Goal: Information Seeking & Learning: Learn about a topic

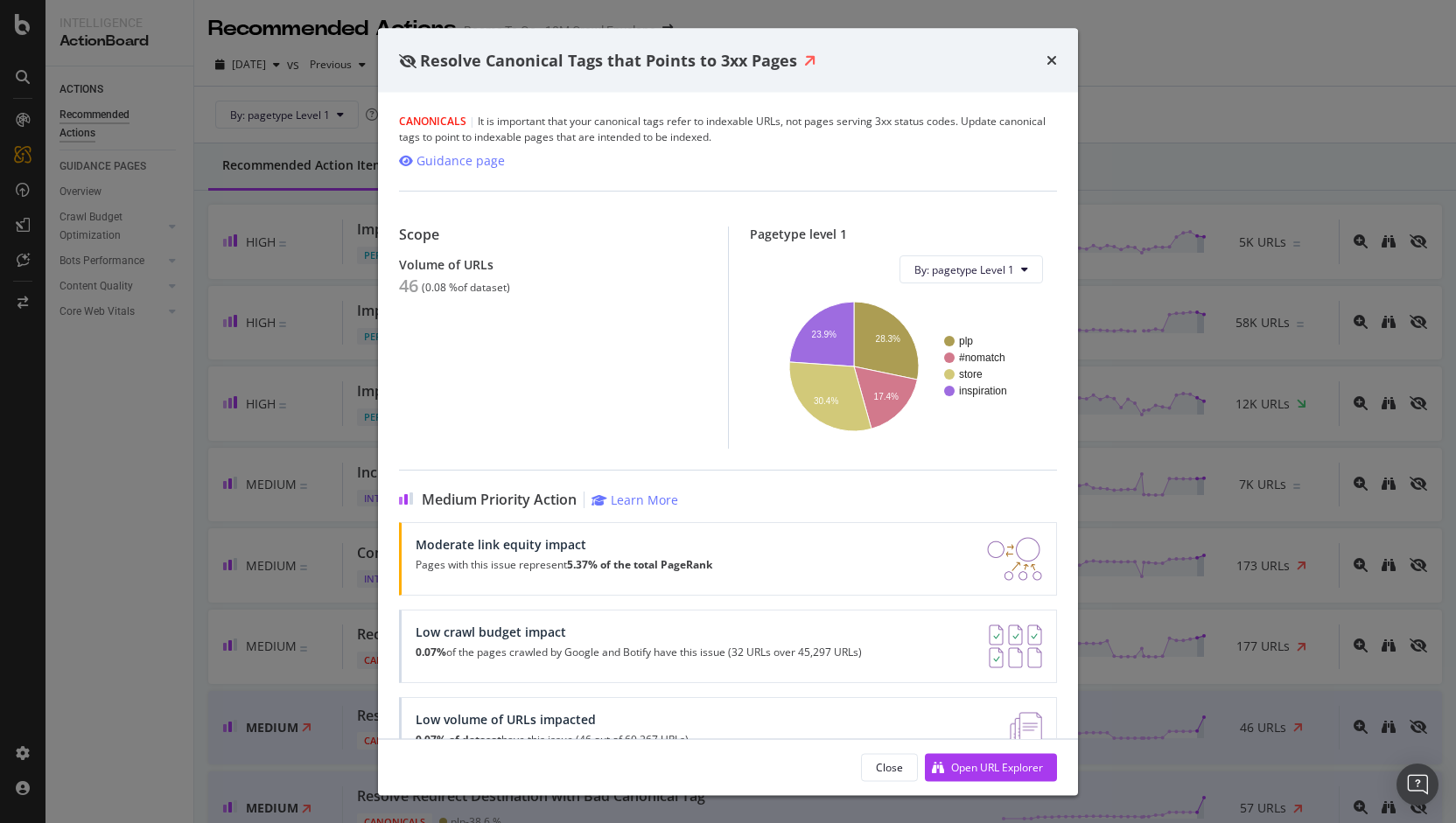
scroll to position [50, 0]
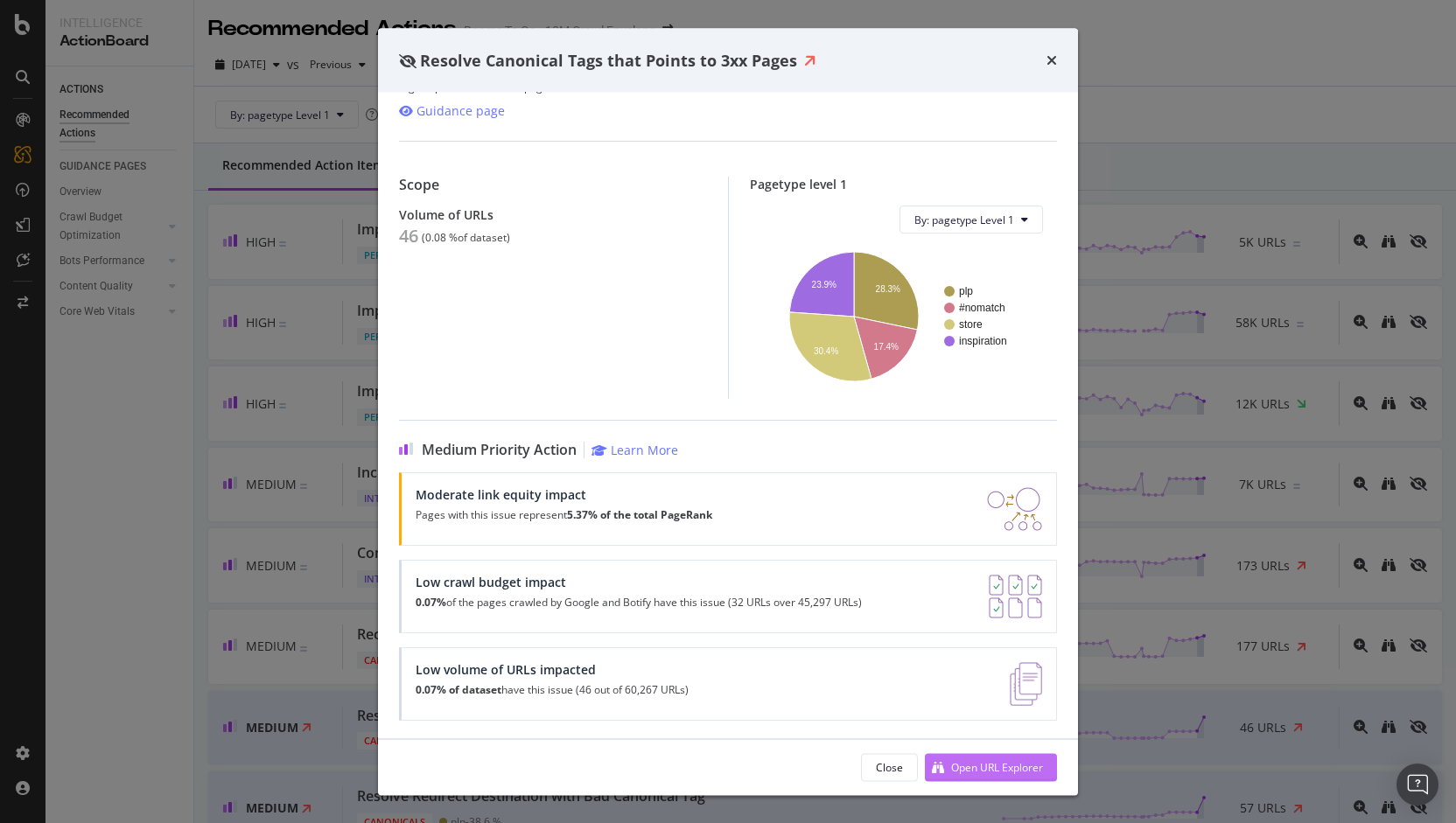
click at [962, 779] on div "Open URL Explorer" at bounding box center [984, 766] width 119 height 26
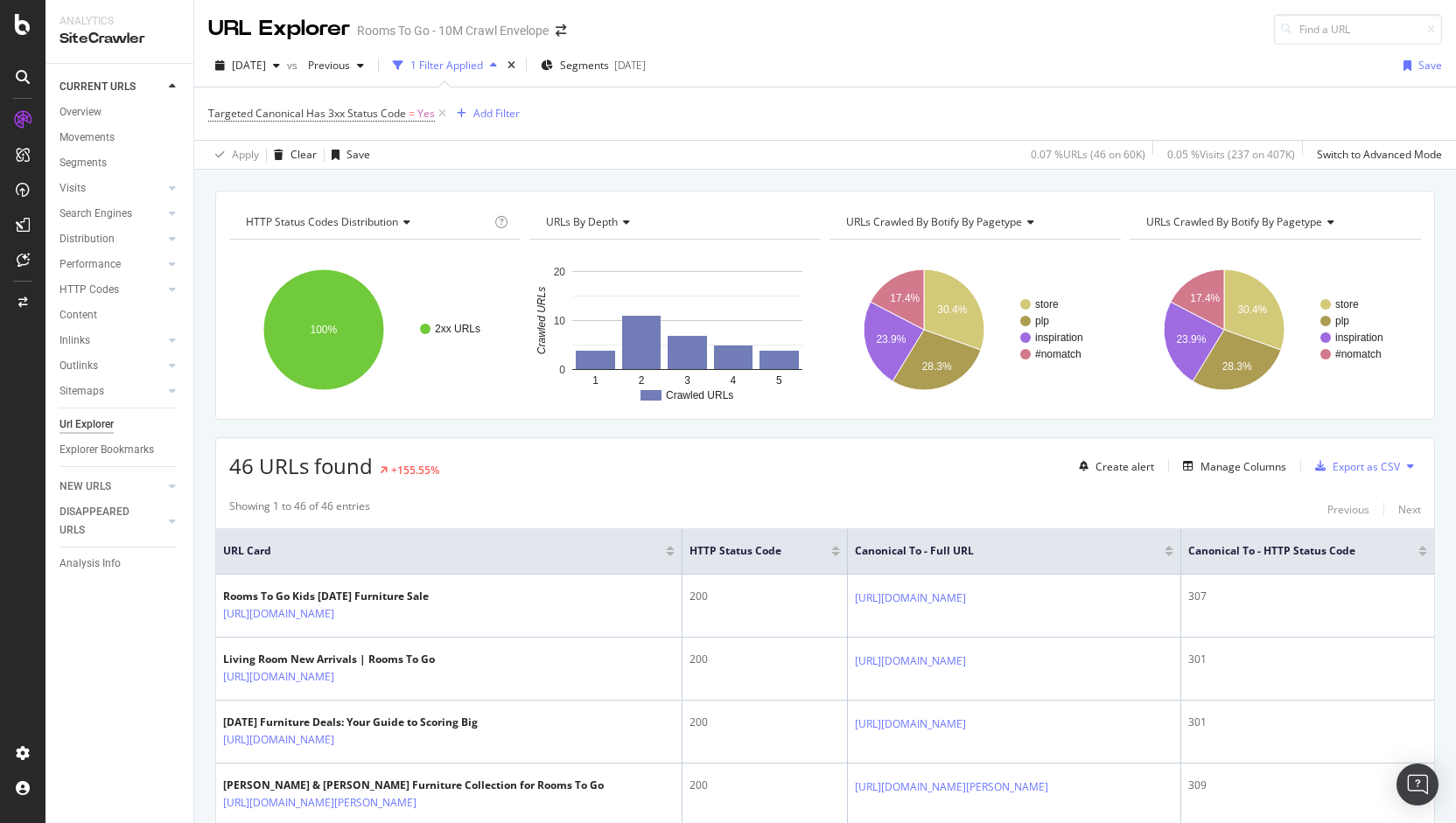
click at [939, 81] on div "2025 Sep. 14th vs Previous 1 Filter Applied Segments 2025-08-19 Save" at bounding box center [825, 69] width 1262 height 35
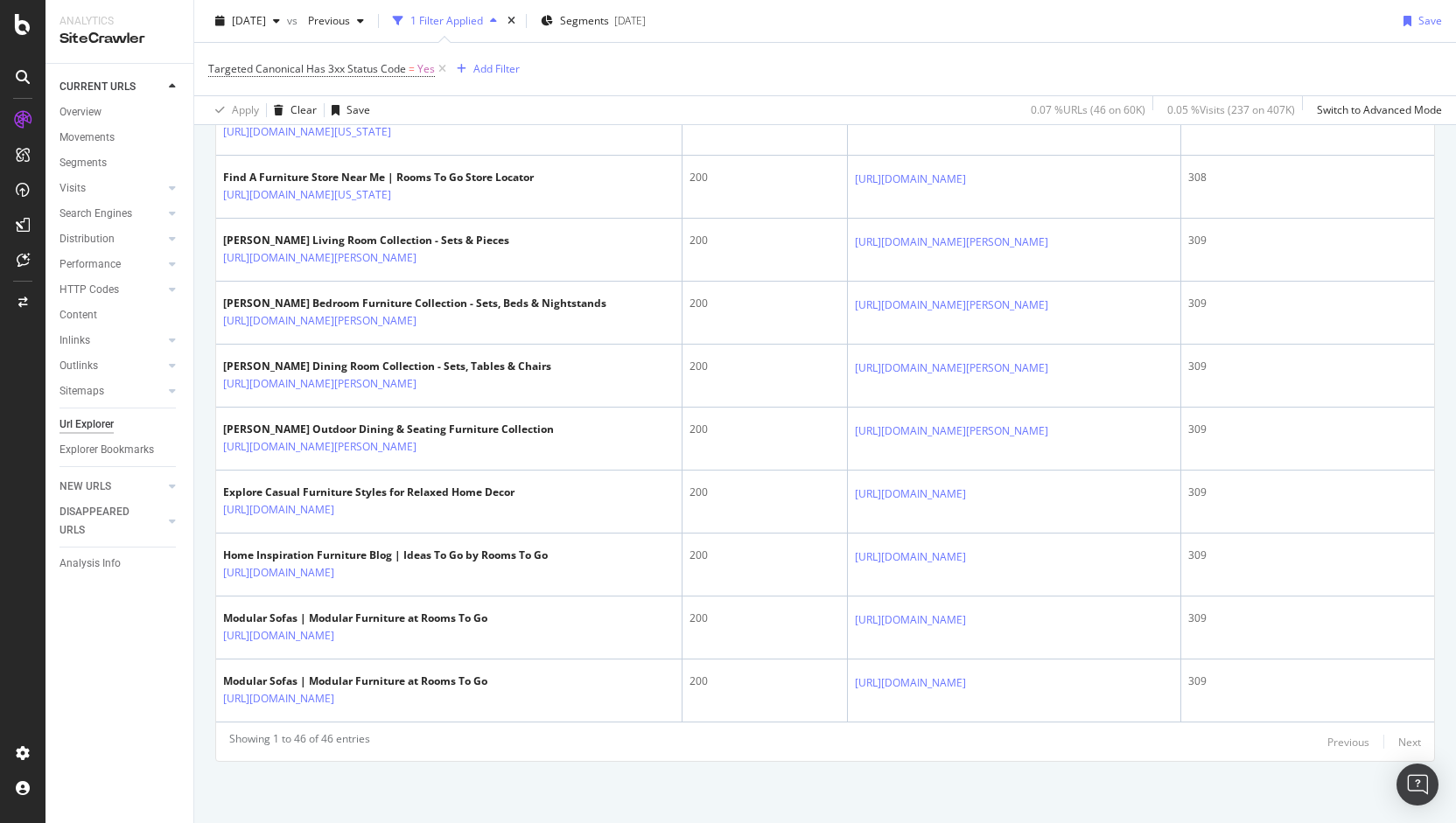
scroll to position [2779, 0]
click at [683, 92] on div "Targeted Canonical Has 3xx Status Code = Yes Add Filter" at bounding box center [825, 69] width 1233 height 53
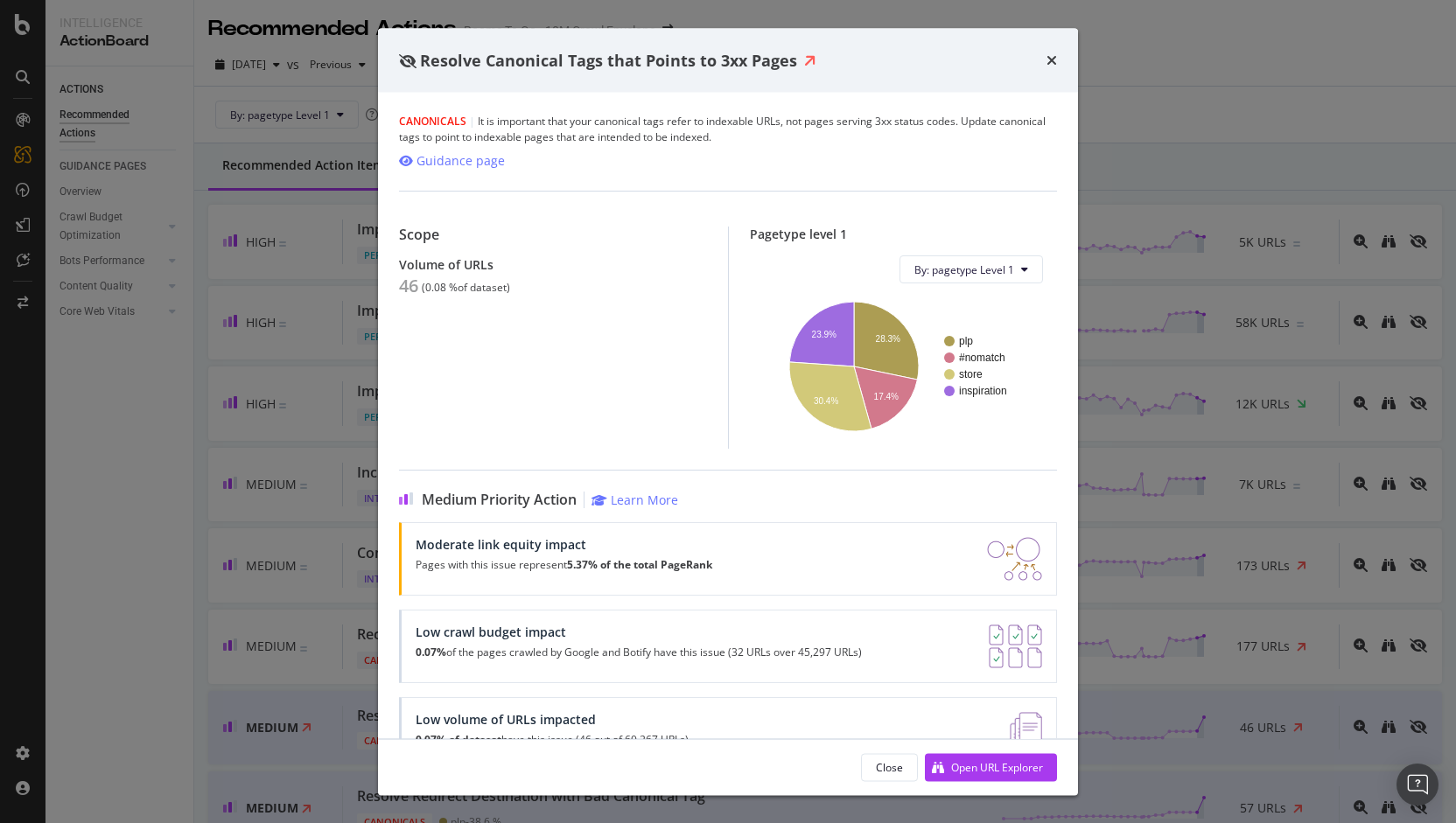
scroll to position [50, 0]
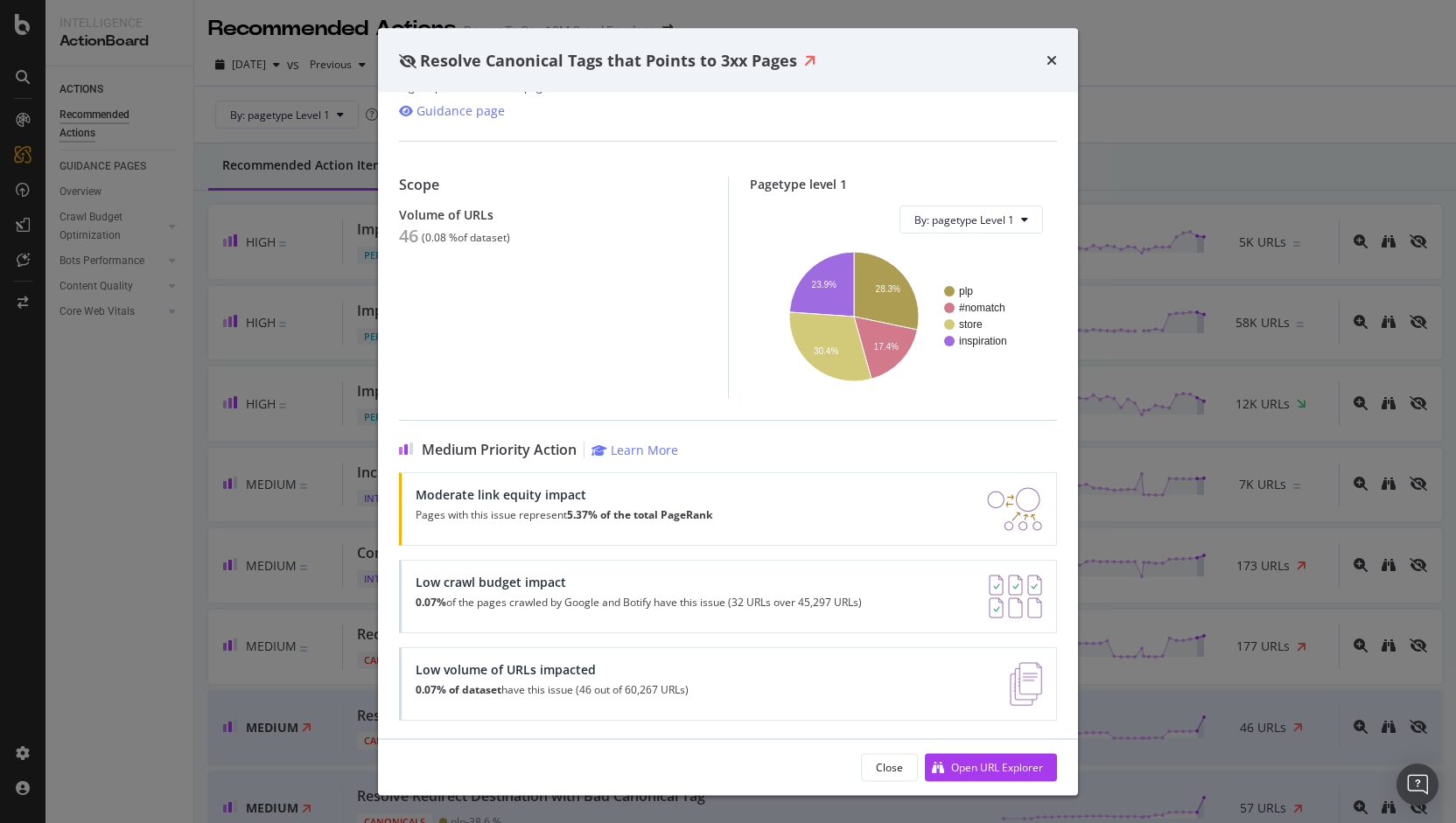
click at [1043, 53] on div "Resolve Canonical Tags that Points to 3xx Pages" at bounding box center [728, 61] width 658 height 23
click at [1064, 57] on div "Resolve Canonical Tags that Points to 3xx Pages" at bounding box center [727, 60] width 699 height 65
click at [1054, 59] on icon "times" at bounding box center [1051, 61] width 11 height 14
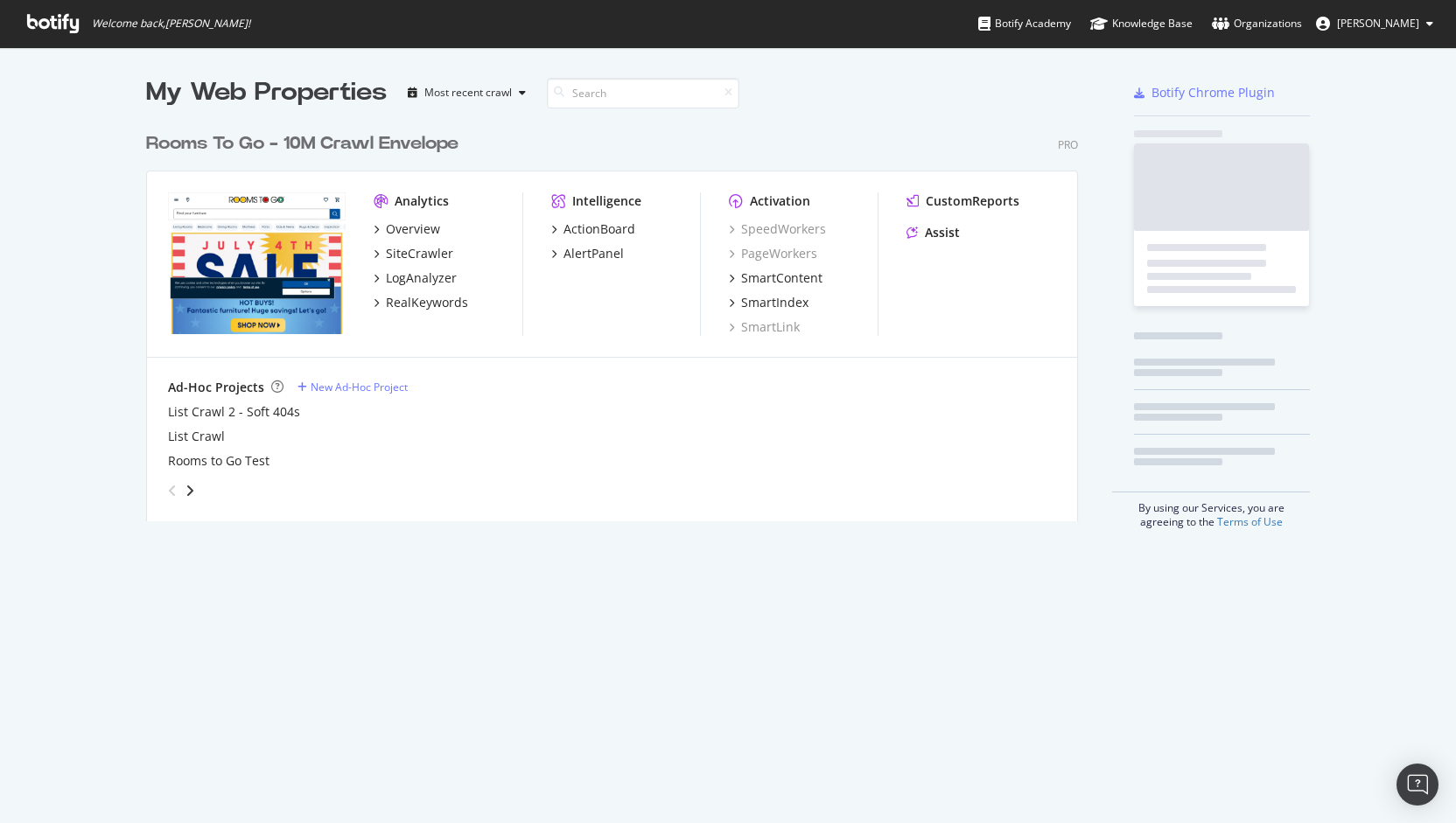
scroll to position [397, 932]
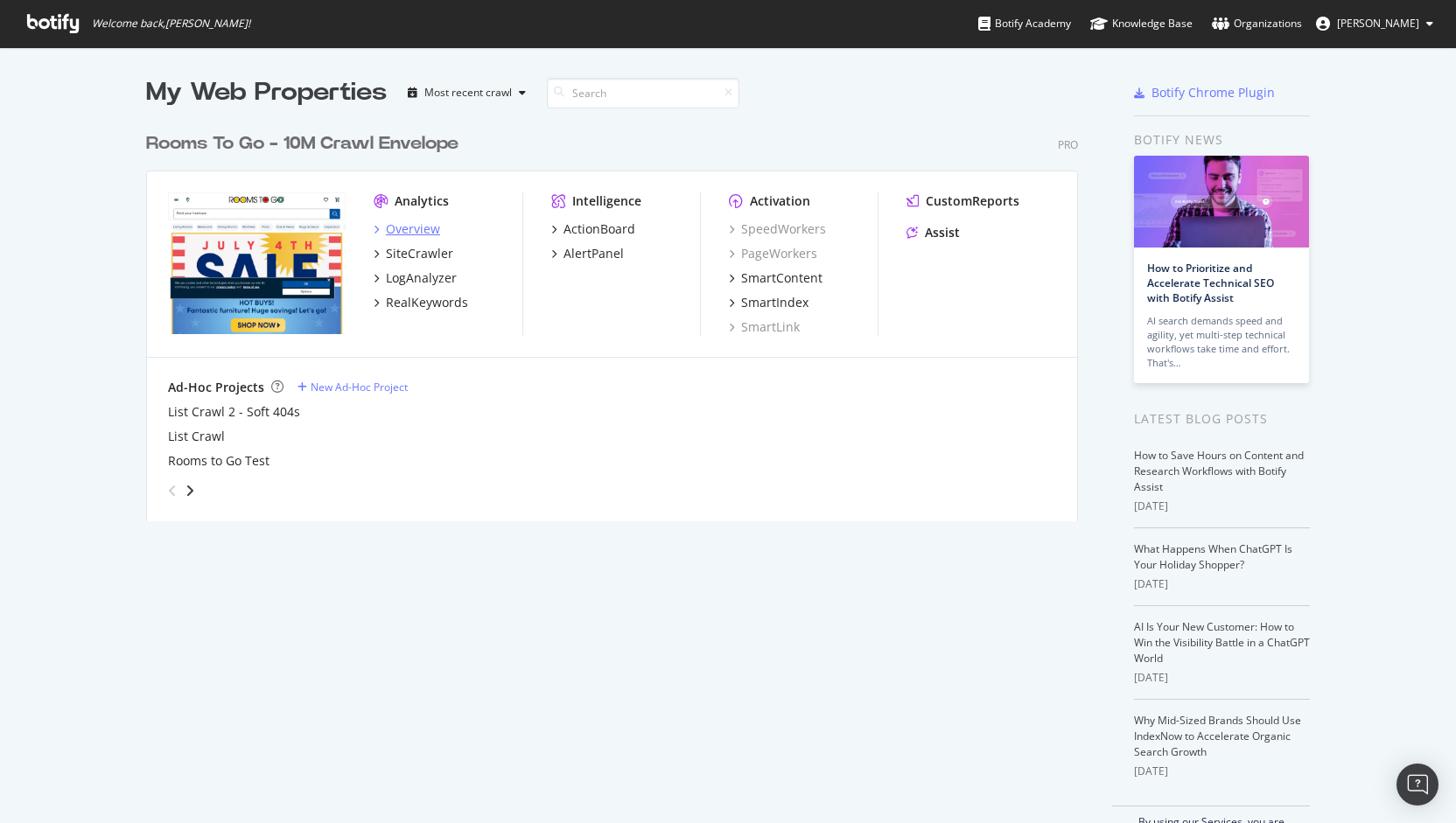
click at [396, 230] on div "Overview" at bounding box center [413, 229] width 54 height 18
